Goal: Navigation & Orientation: Go to known website

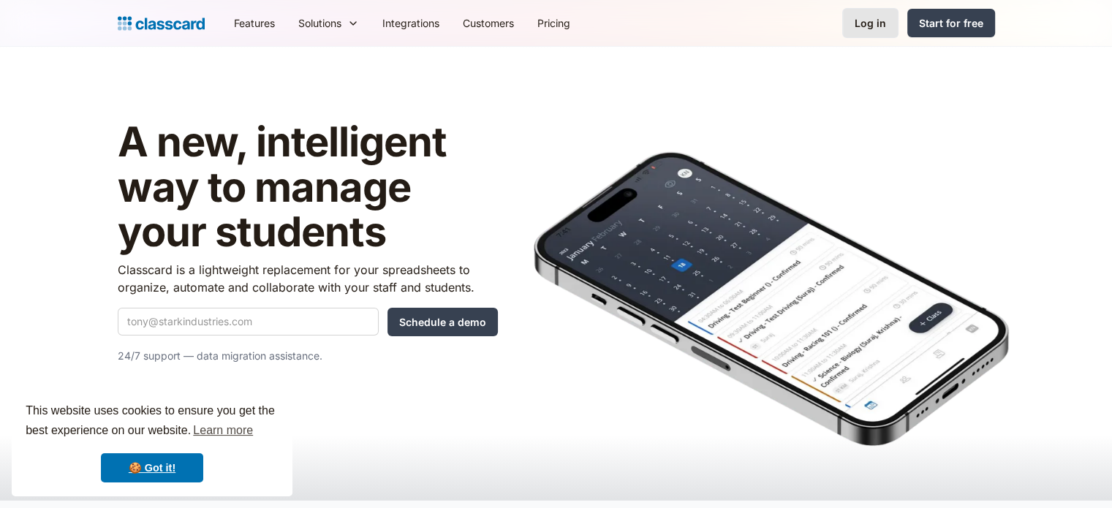
drag, startPoint x: 848, startPoint y: 37, endPoint x: 866, endPoint y: 25, distance: 21.5
click at [850, 37] on link "Log in" at bounding box center [870, 23] width 56 height 30
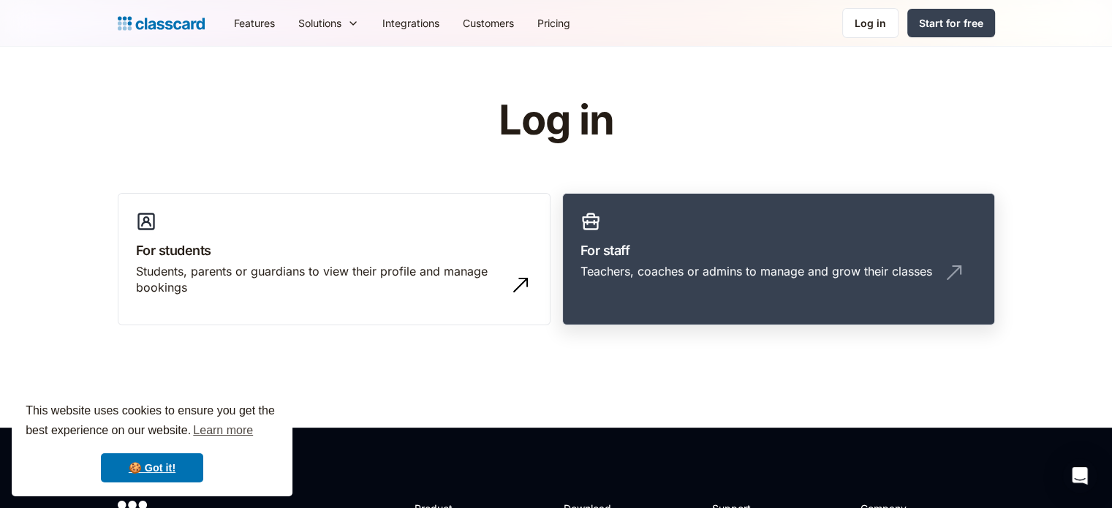
click at [673, 222] on link "For staff Teachers, coaches or admins to manage and grow their classes" at bounding box center [778, 259] width 433 height 133
